Goal: Transaction & Acquisition: Obtain resource

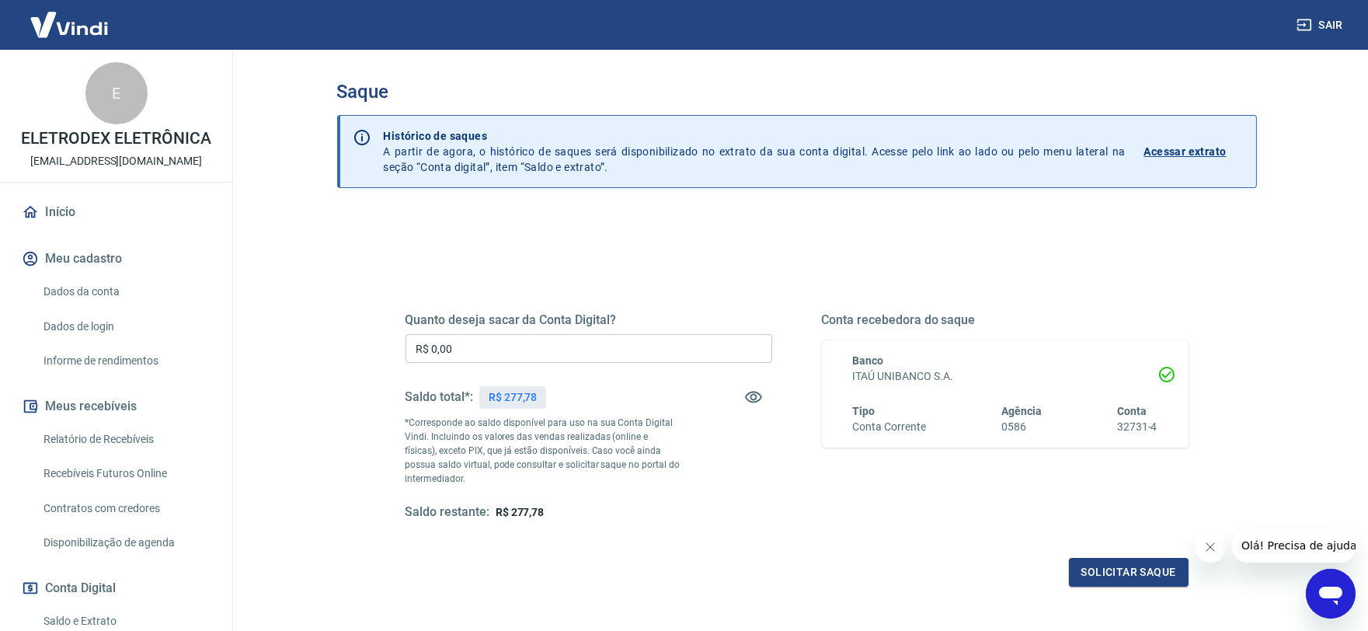
click at [534, 347] on input "R$ 0,00" at bounding box center [588, 348] width 367 height 29
type input "R$ 277,78"
click at [1120, 562] on button "Solicitar saque" at bounding box center [1129, 572] width 120 height 29
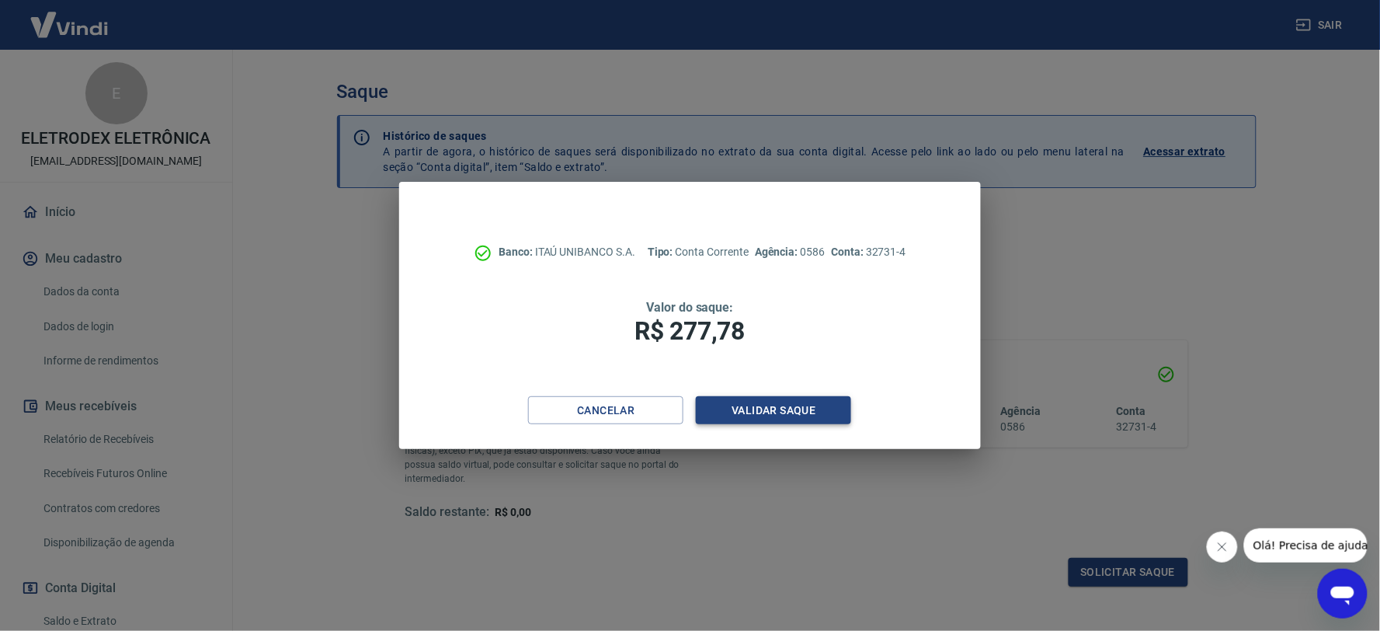
click at [777, 408] on button "Validar saque" at bounding box center [773, 410] width 155 height 29
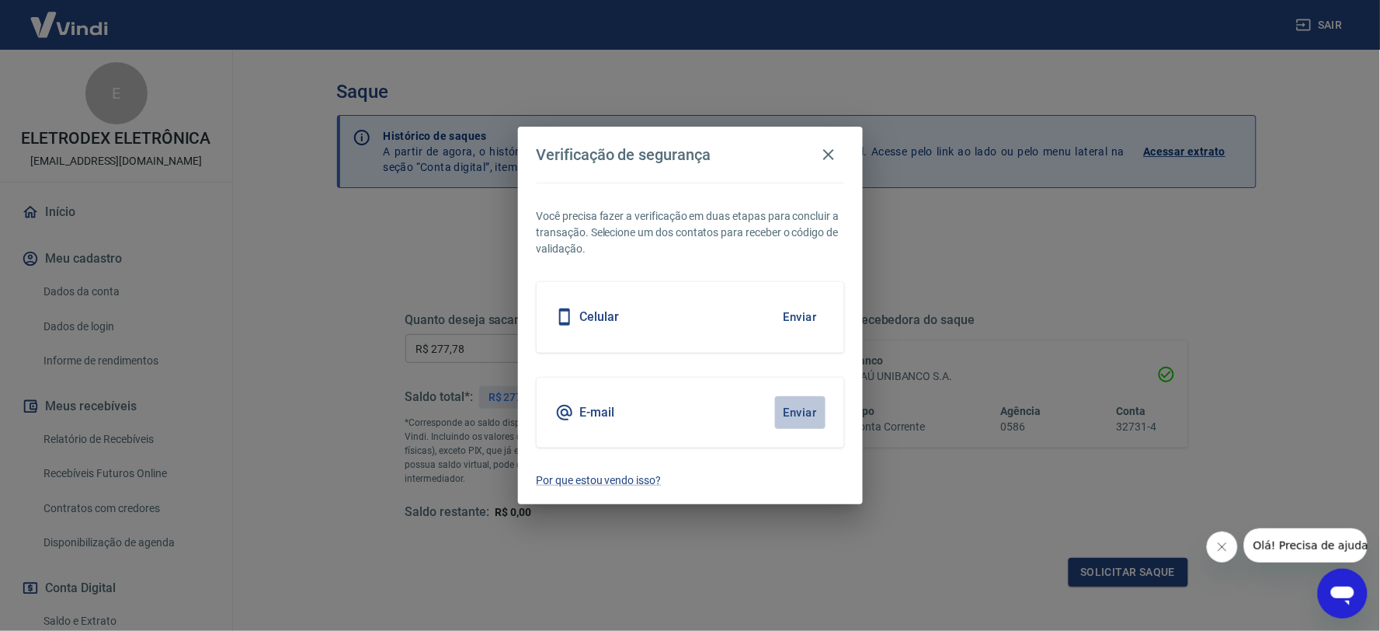
click at [811, 413] on button "Enviar" at bounding box center [800, 412] width 50 height 33
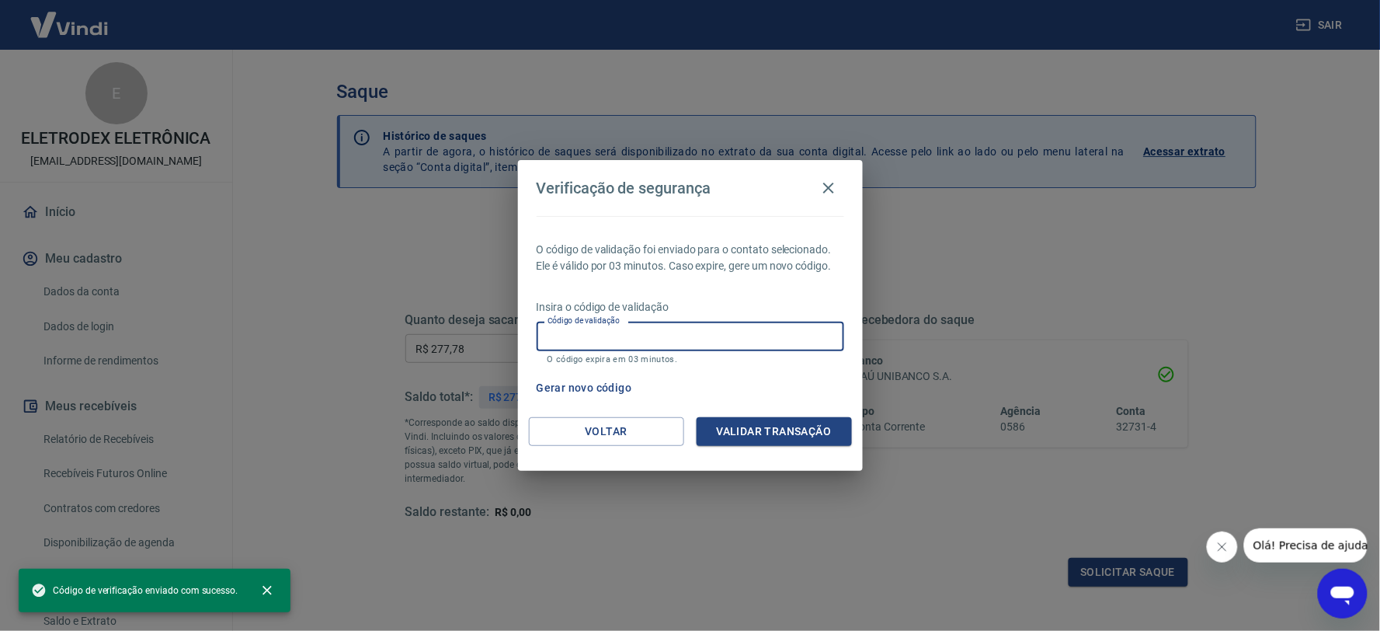
click at [671, 331] on input "Código de validação" at bounding box center [691, 336] width 308 height 29
paste input "644826"
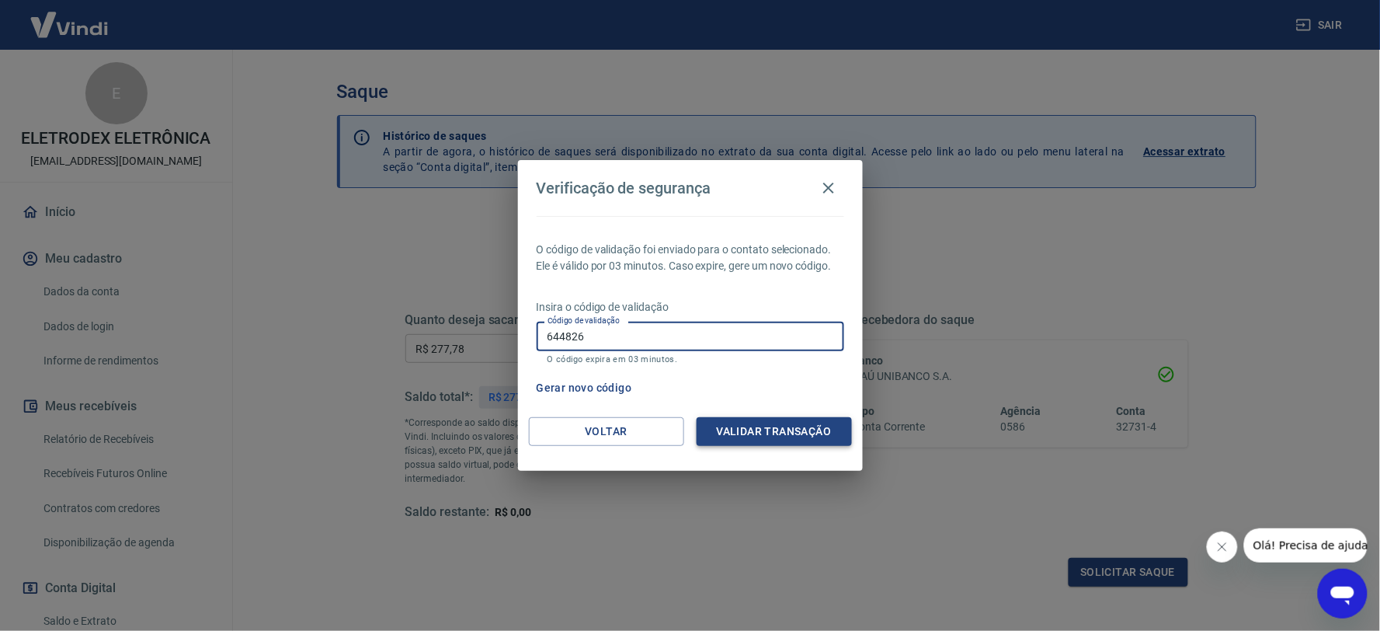
type input "644826"
click at [755, 430] on button "Validar transação" at bounding box center [774, 431] width 155 height 29
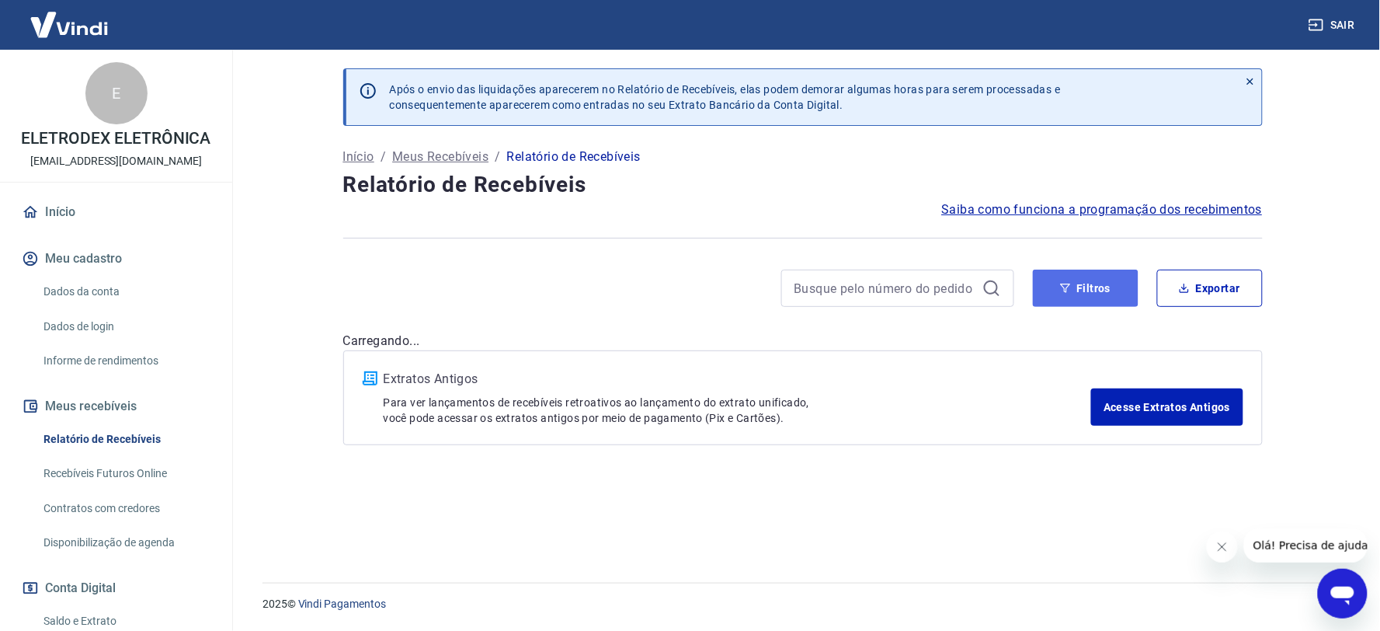
click at [1068, 284] on icon "button" at bounding box center [1065, 288] width 11 height 11
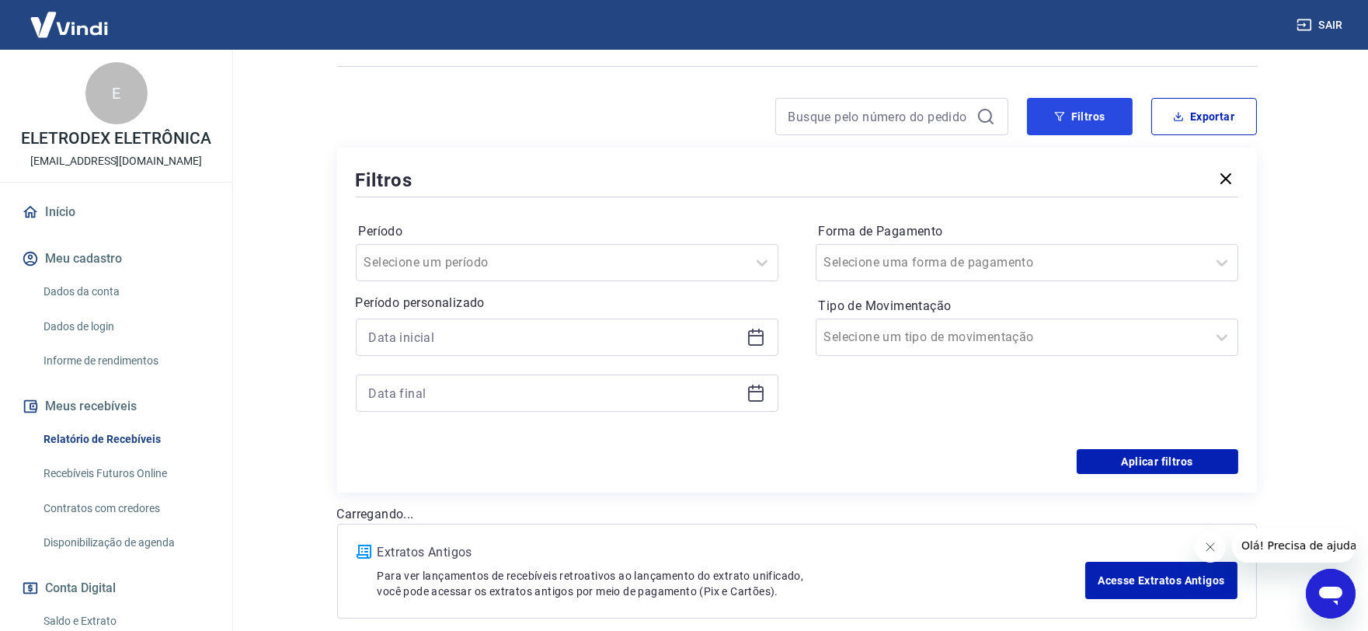
scroll to position [245, 0]
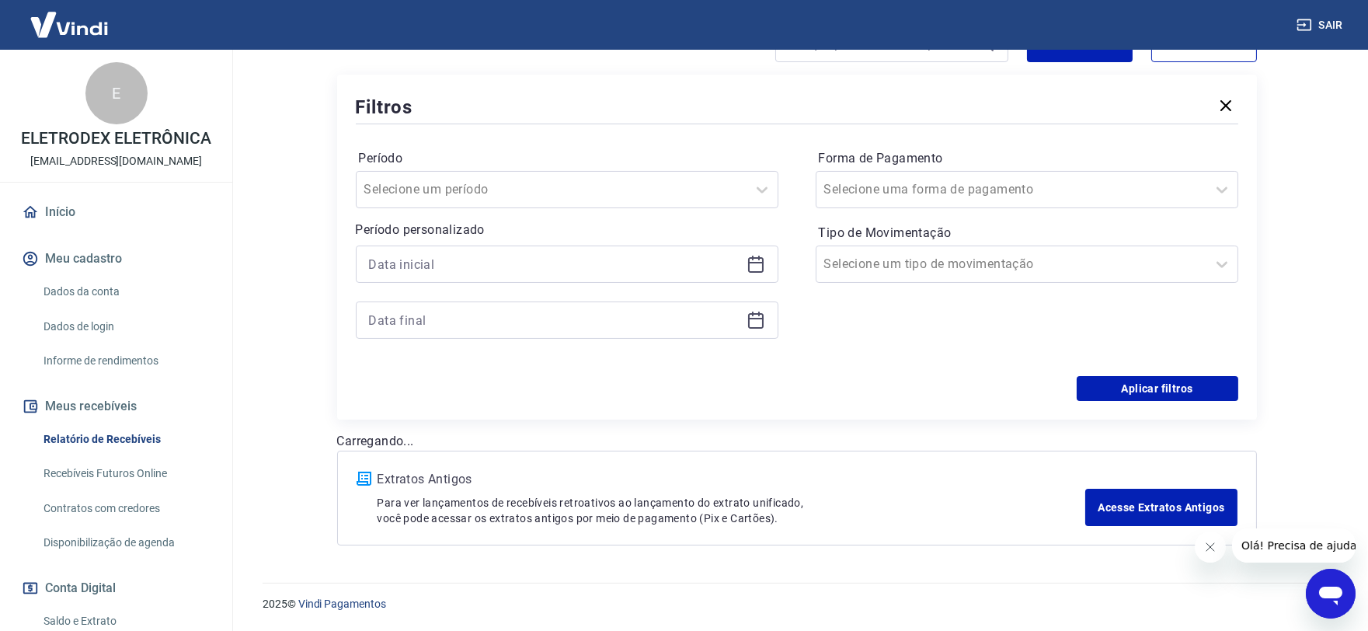
click at [760, 269] on icon at bounding box center [755, 264] width 19 height 19
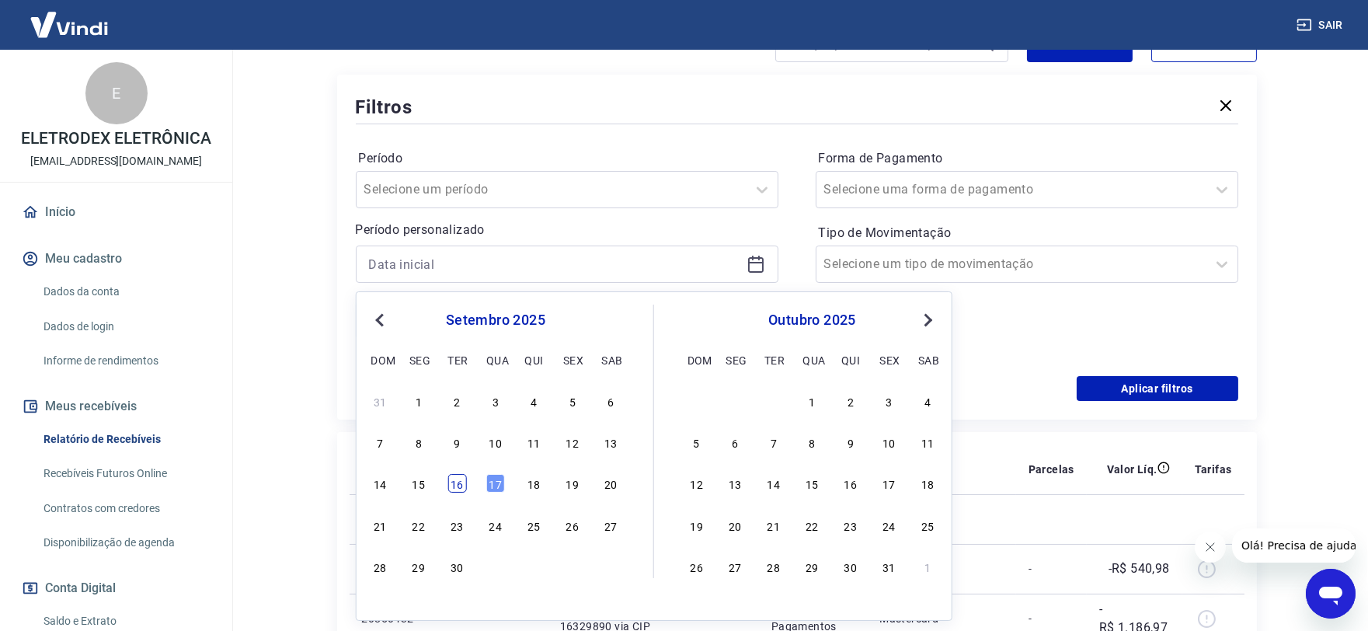
click at [455, 488] on div "16" at bounding box center [456, 483] width 19 height 19
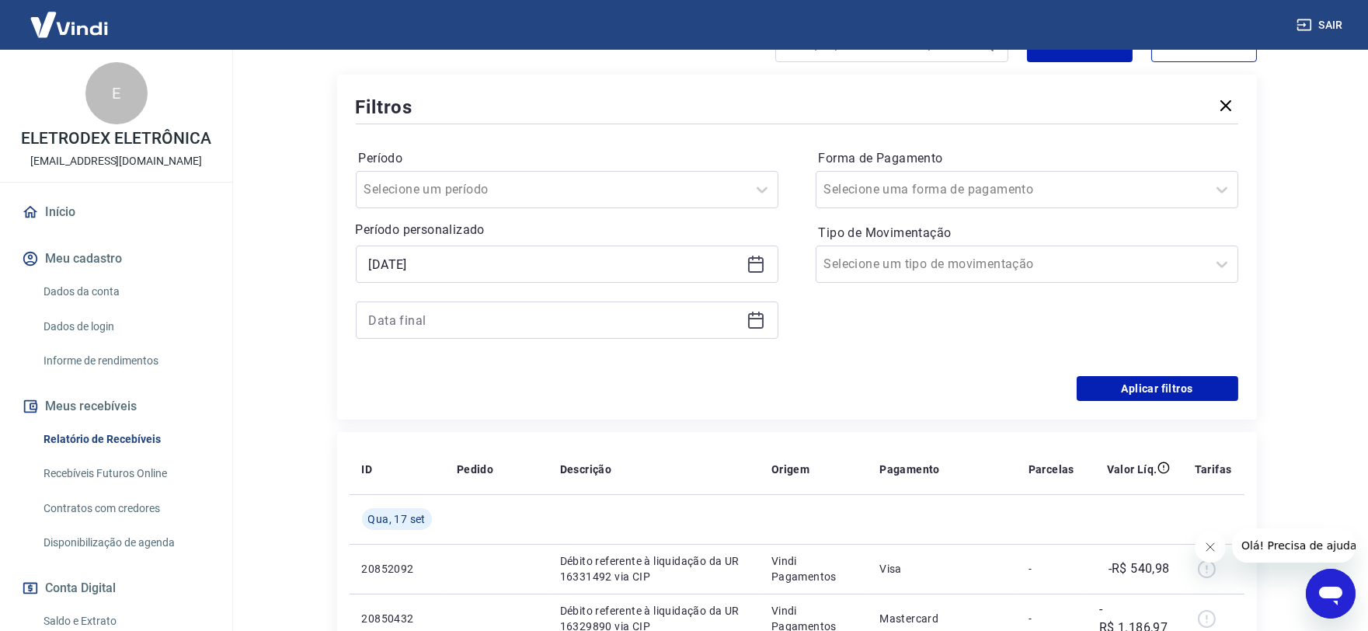
type input "16/09/2025"
click at [752, 329] on icon at bounding box center [755, 320] width 19 height 19
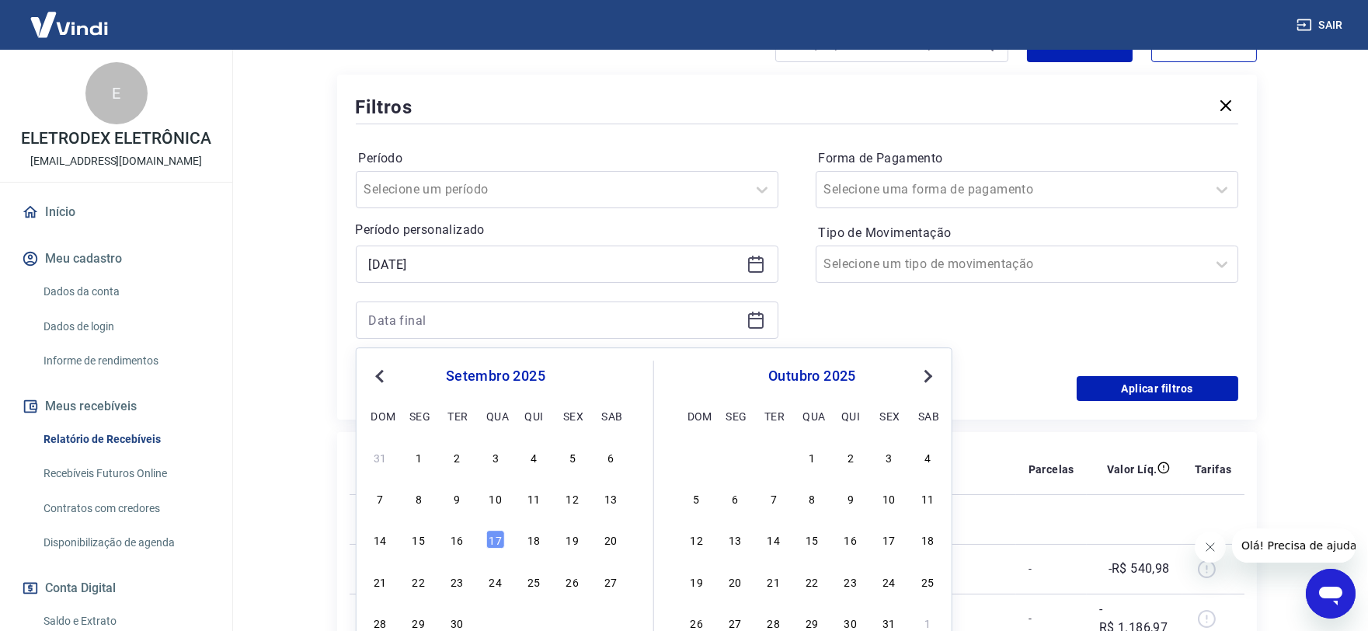
click at [469, 541] on div "14 15 16 17 18 19 20" at bounding box center [495, 539] width 253 height 23
click at [462, 540] on div "16" at bounding box center [456, 540] width 19 height 19
type input "16/09/2025"
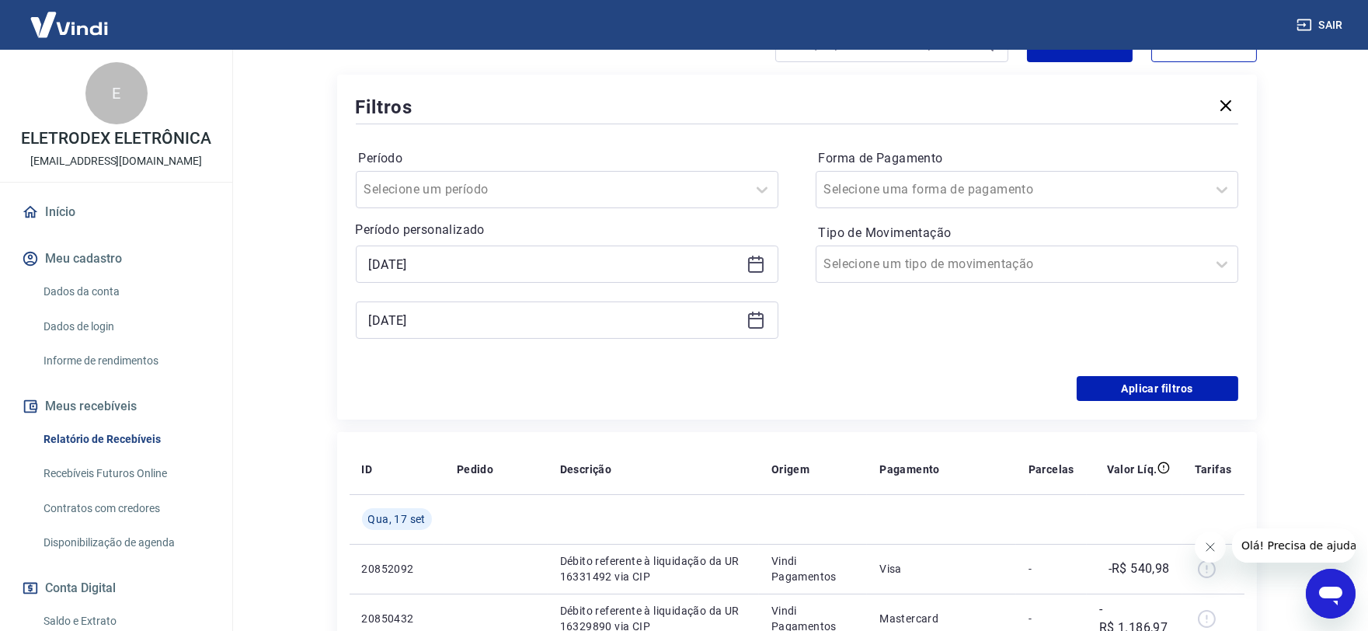
click at [1174, 402] on div "Filtros Período Selecione um período Período personalizado Selected date: terça…" at bounding box center [797, 247] width 920 height 345
click at [1164, 391] on button "Aplicar filtros" at bounding box center [1158, 388] width 162 height 25
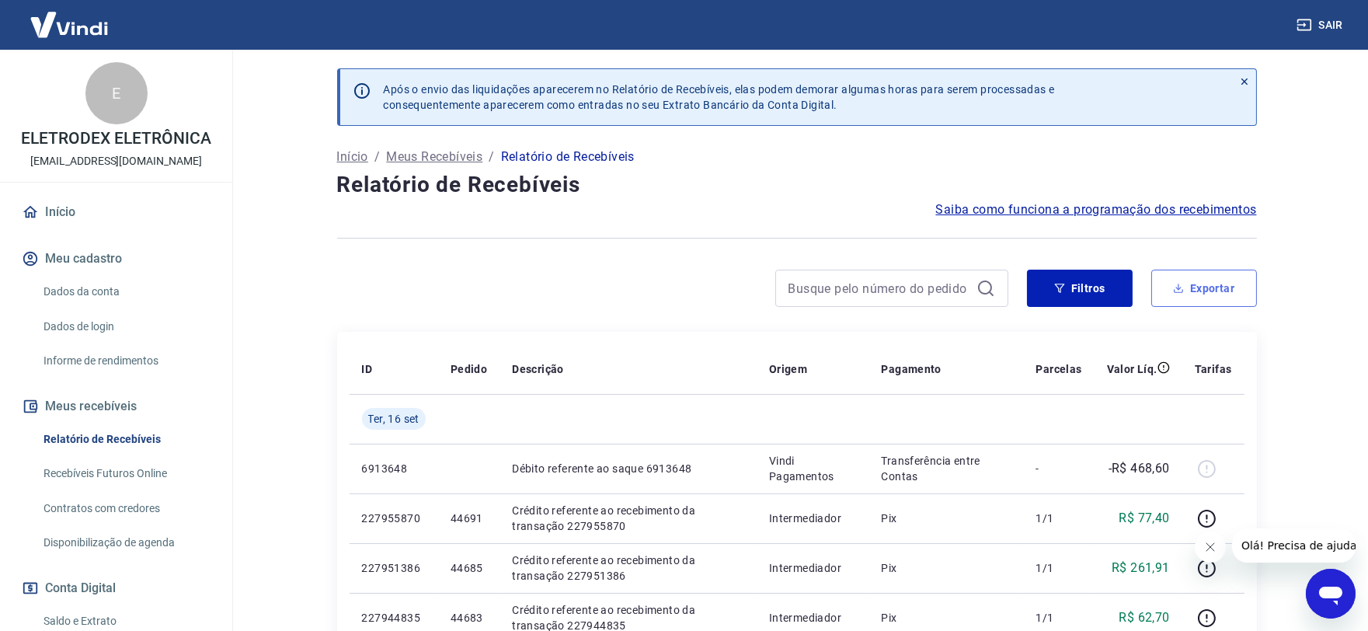
click at [1197, 288] on button "Exportar" at bounding box center [1204, 288] width 106 height 37
type input "16/09/2025"
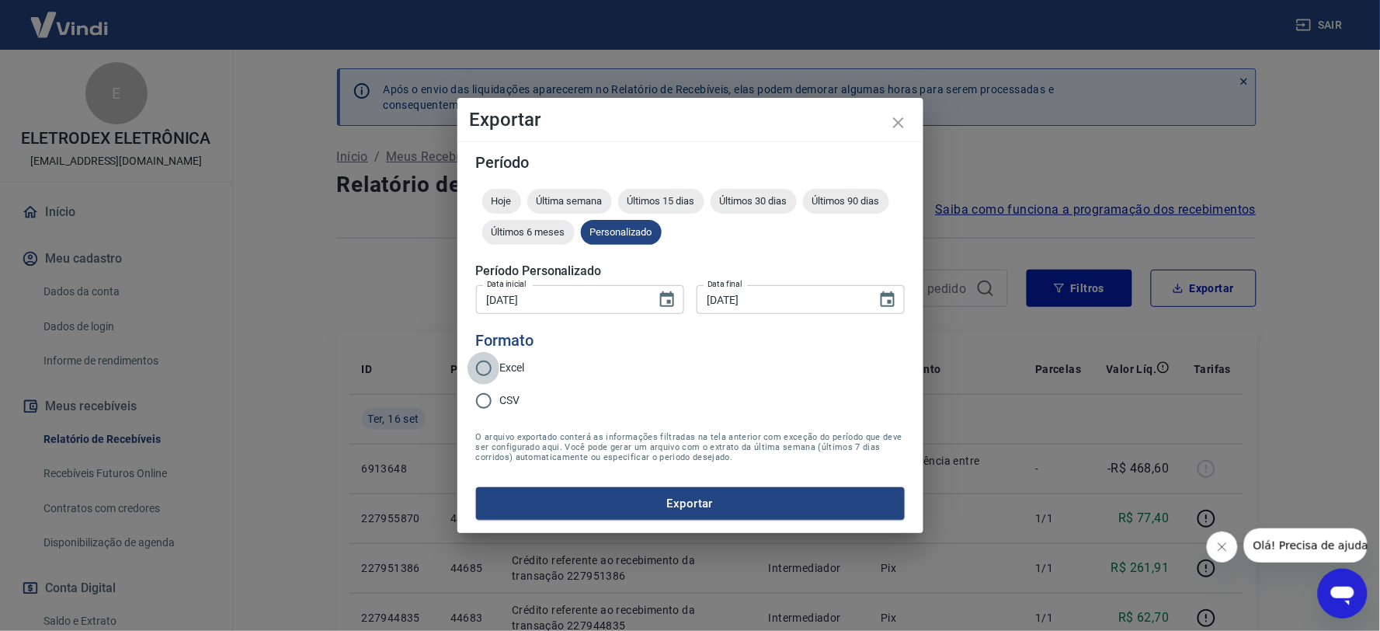
click at [480, 369] on input "Excel" at bounding box center [484, 368] width 33 height 33
radio input "true"
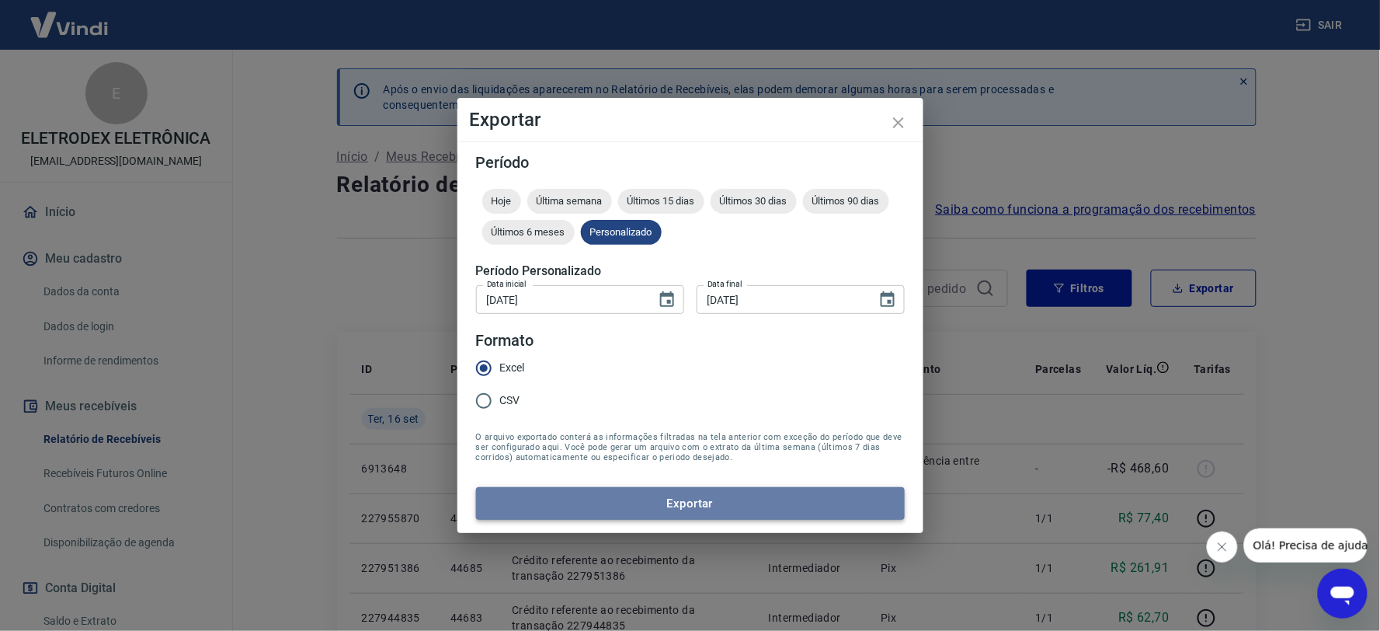
click at [597, 491] on button "Exportar" at bounding box center [690, 503] width 429 height 33
